Goal: Task Accomplishment & Management: Manage account settings

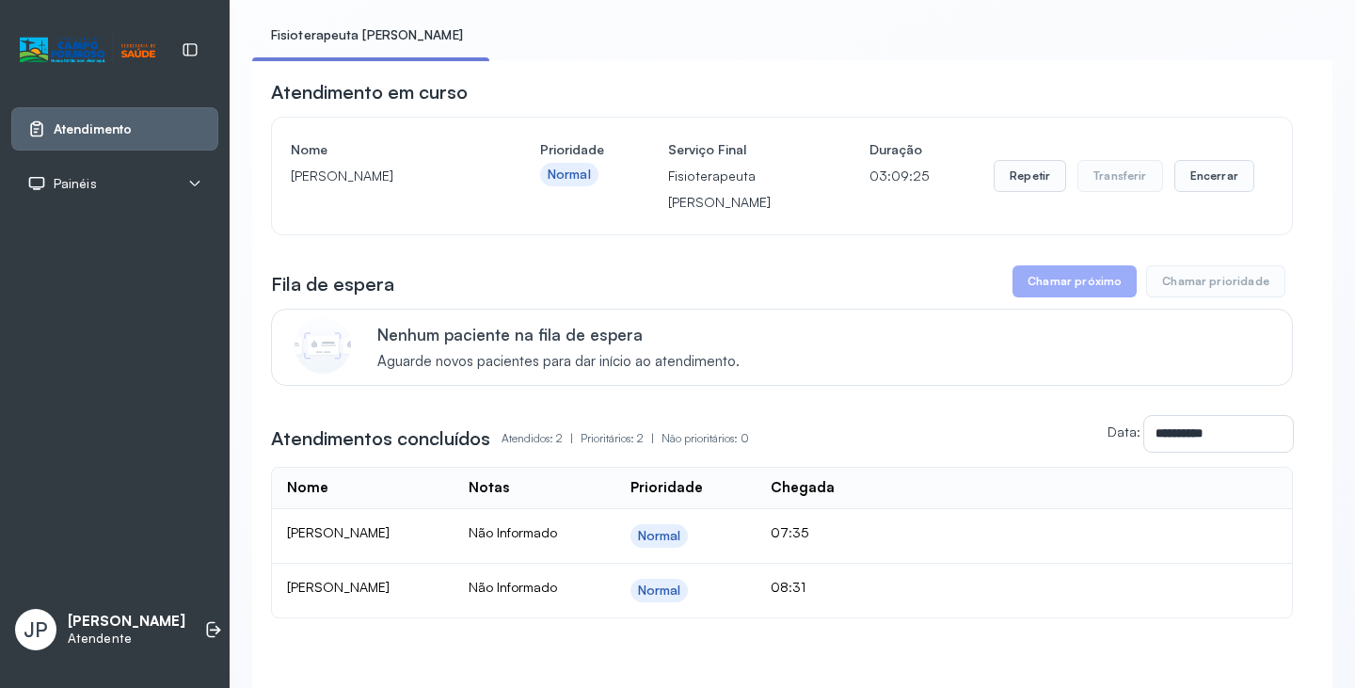
scroll to position [230, 0]
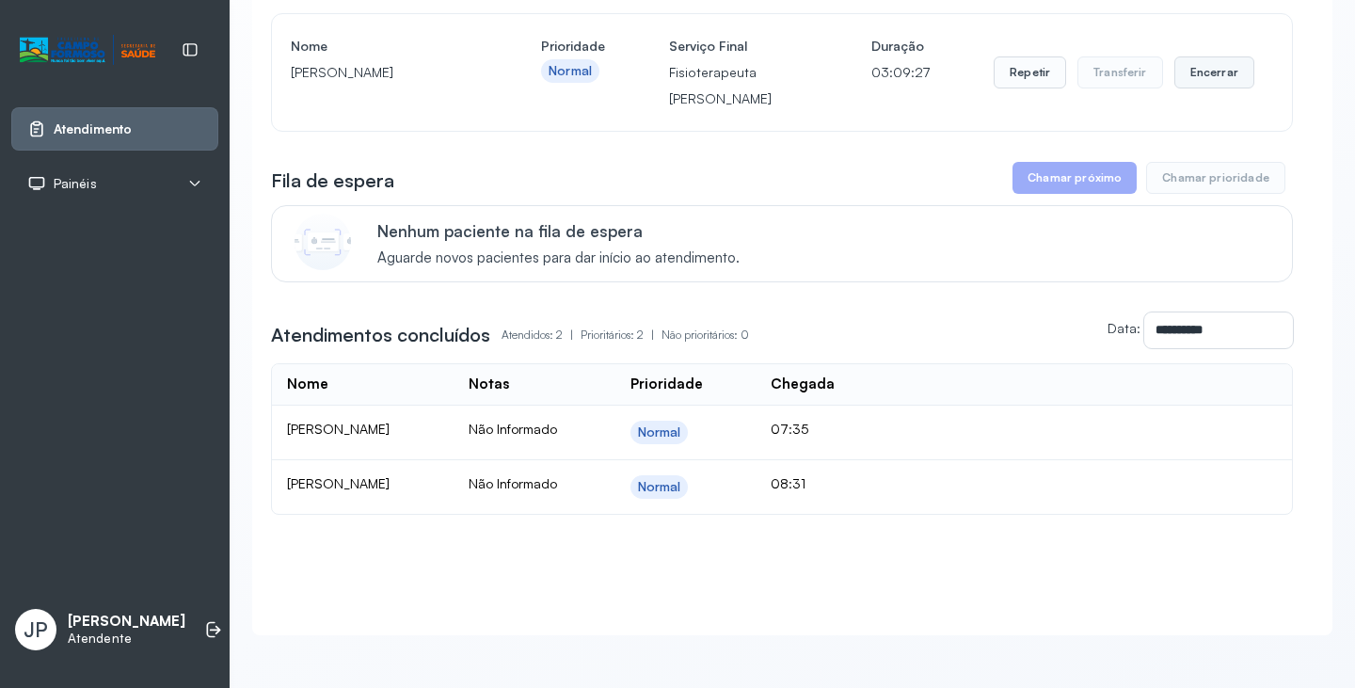
click at [1221, 56] on button "Encerrar" at bounding box center [1215, 72] width 80 height 32
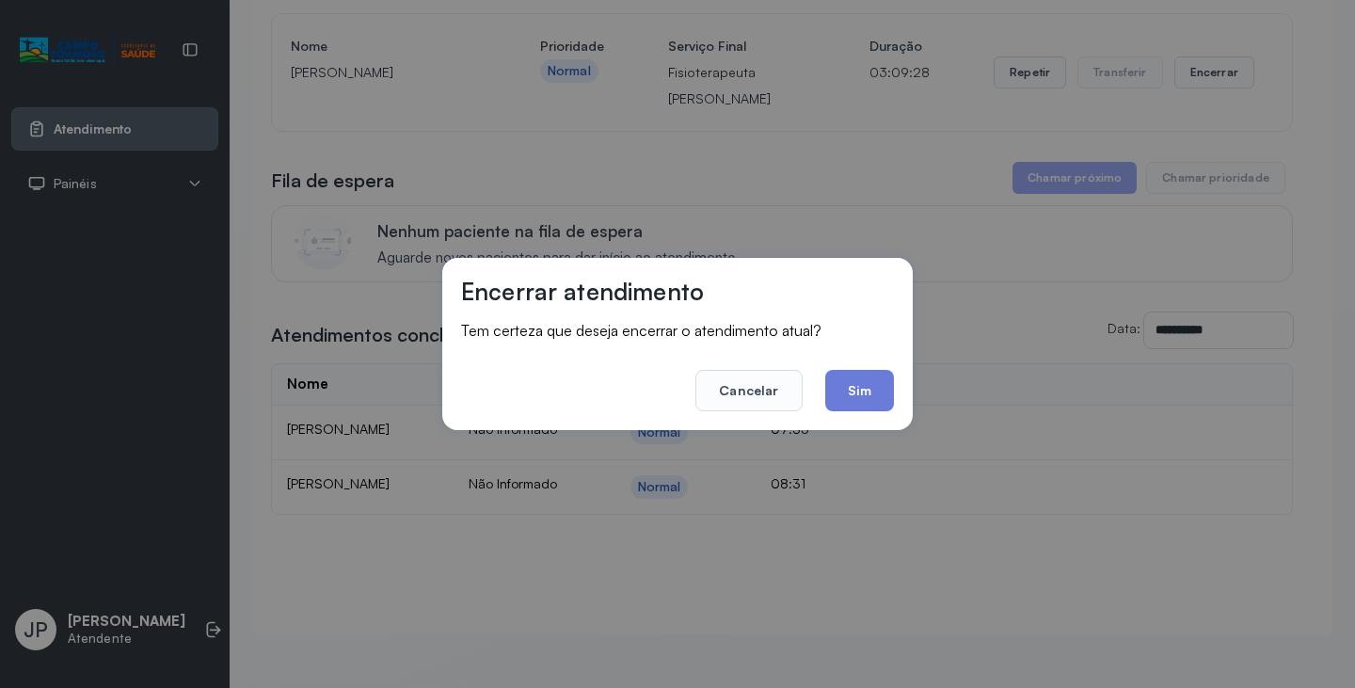
click at [880, 383] on button "Sim" at bounding box center [859, 390] width 69 height 41
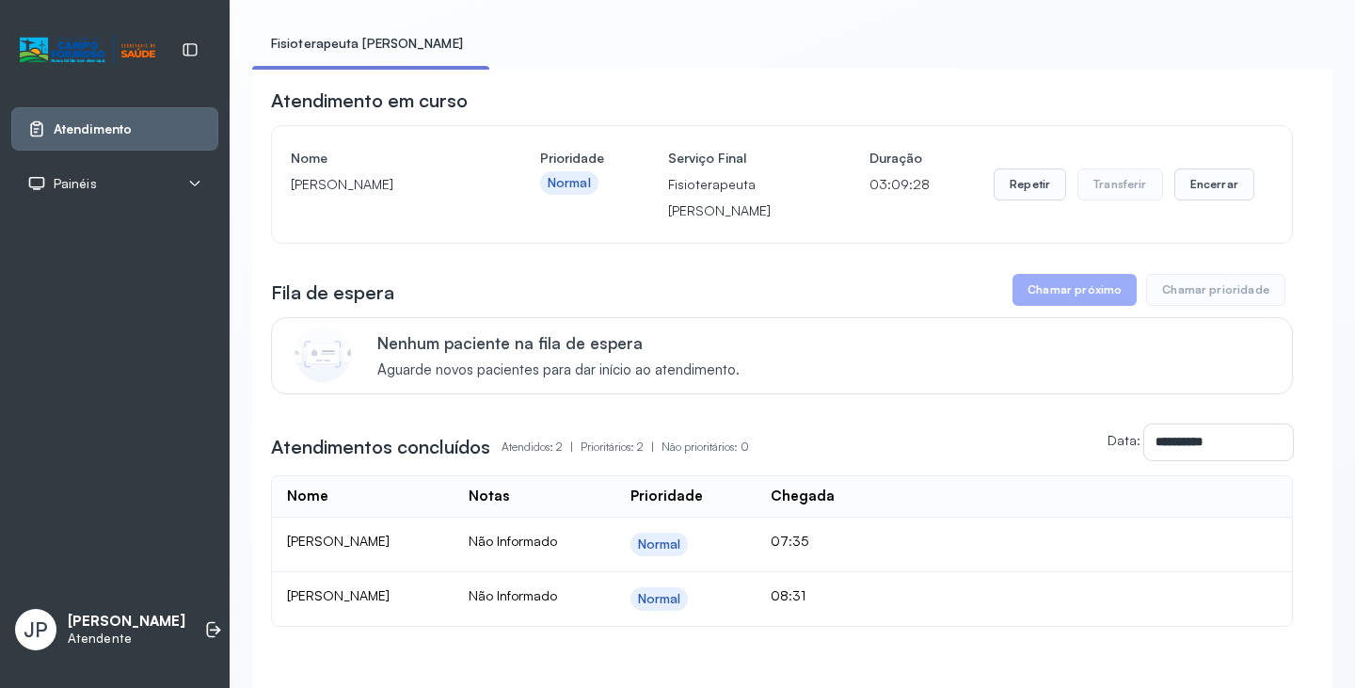
scroll to position [0, 0]
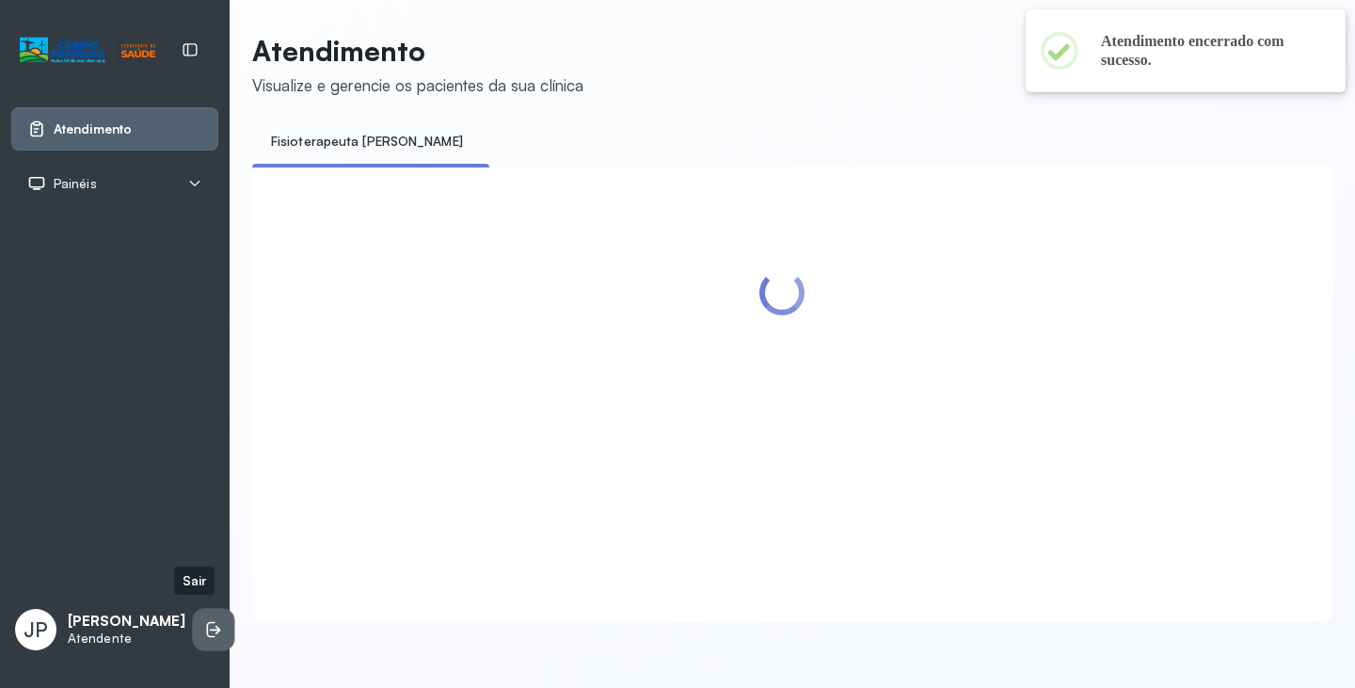
click at [204, 628] on icon at bounding box center [213, 629] width 19 height 19
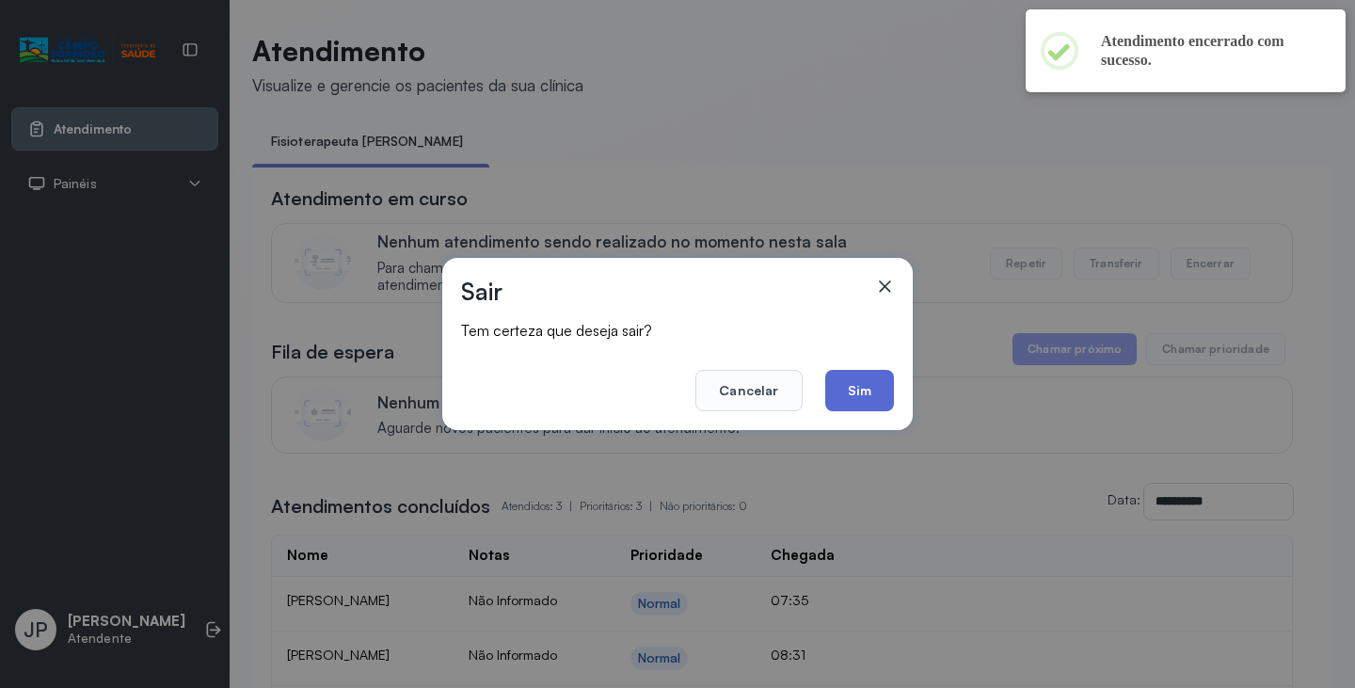
click at [858, 378] on button "Sim" at bounding box center [859, 390] width 69 height 41
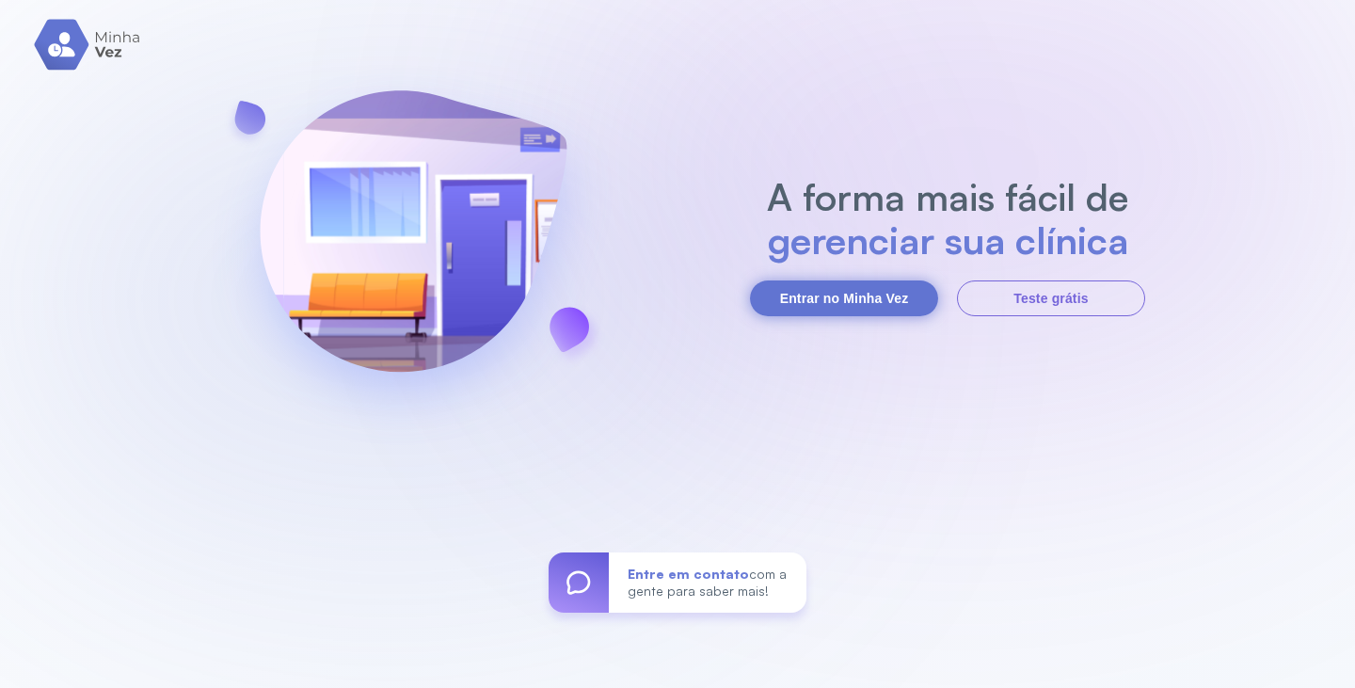
click at [780, 304] on button "Entrar no Minha Vez" at bounding box center [844, 298] width 188 height 36
